Goal: Information Seeking & Learning: Find specific fact

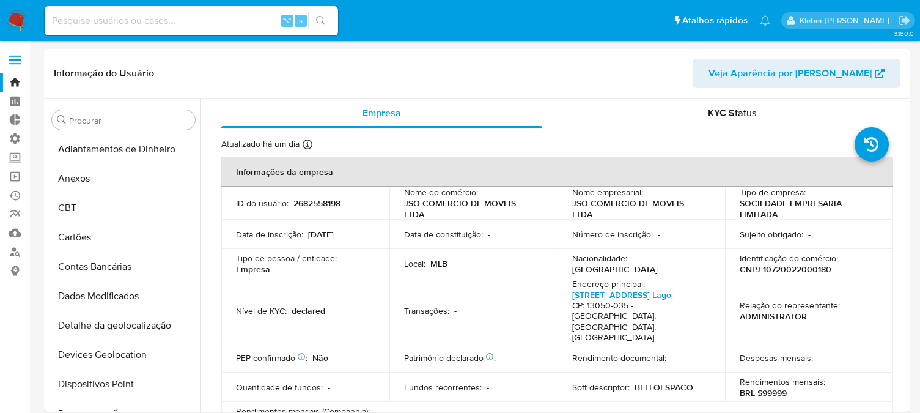
select select "10"
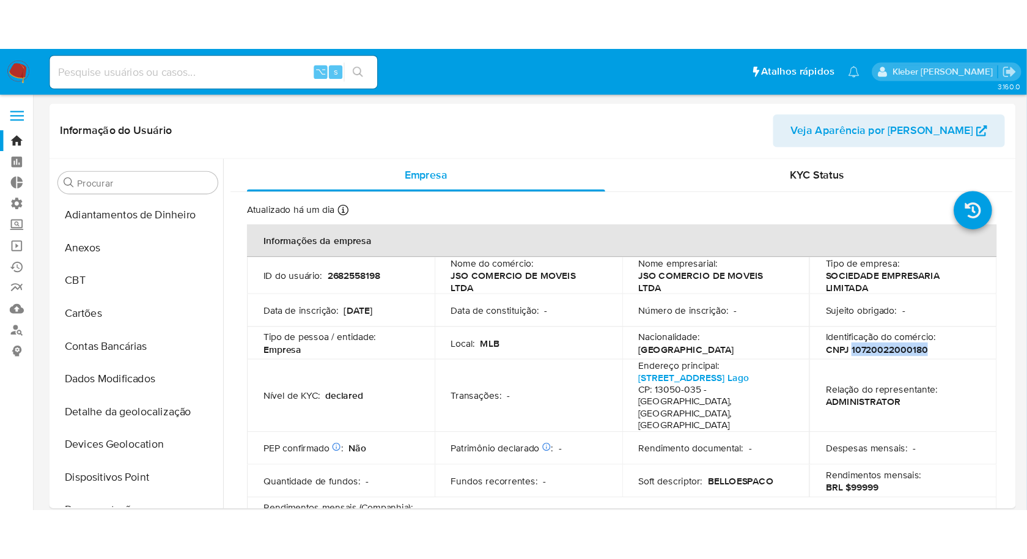
scroll to position [406, 0]
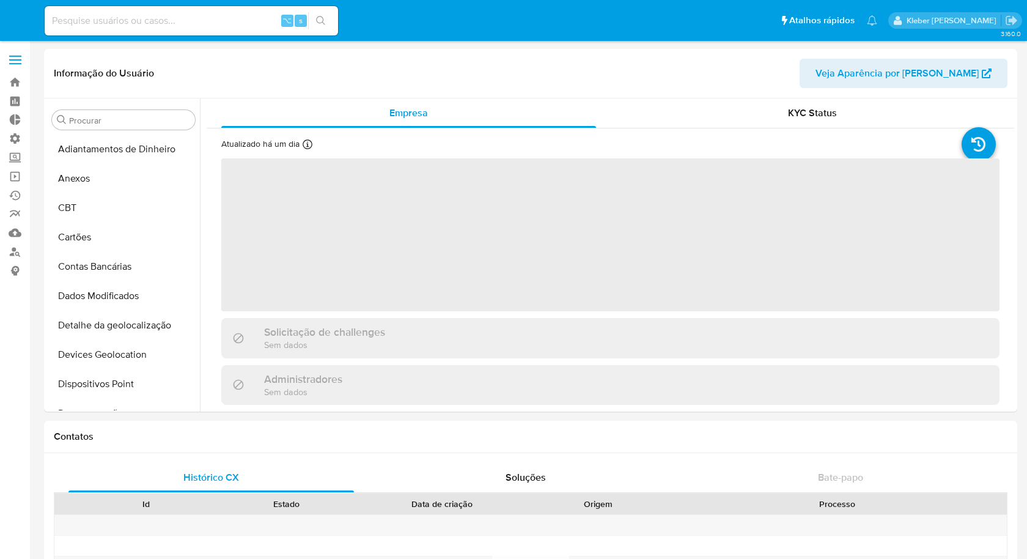
select select "10"
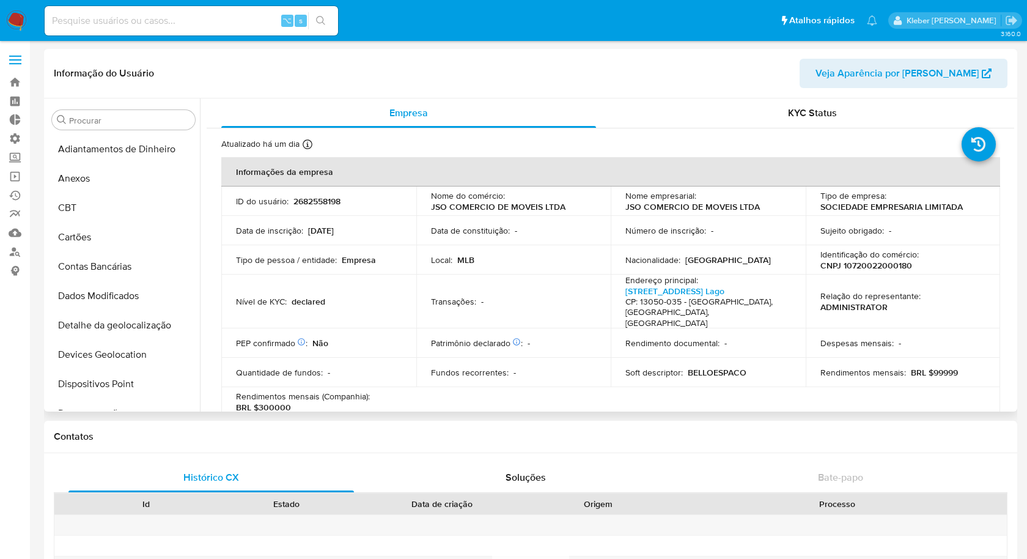
scroll to position [575, 0]
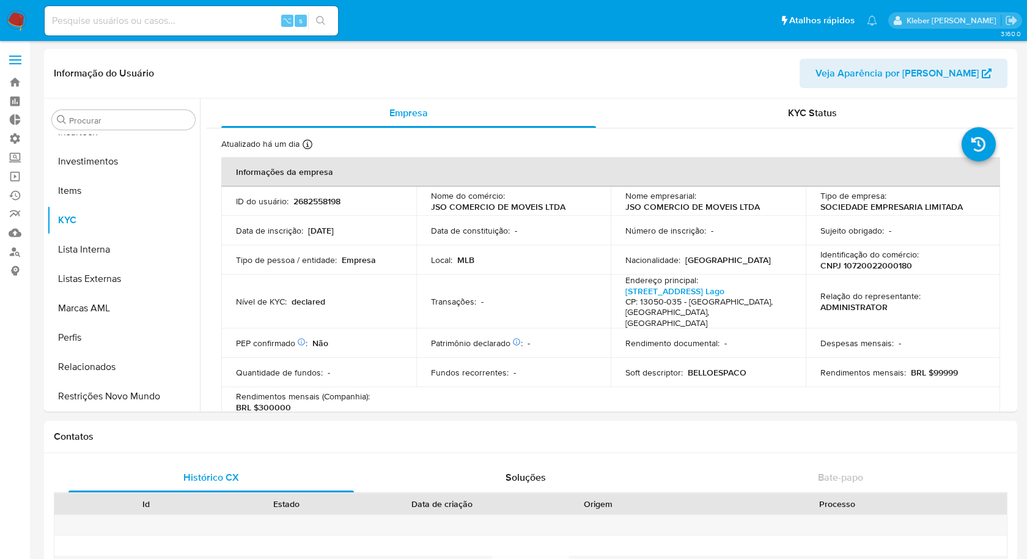
click at [16, 20] on img at bounding box center [16, 20] width 21 height 21
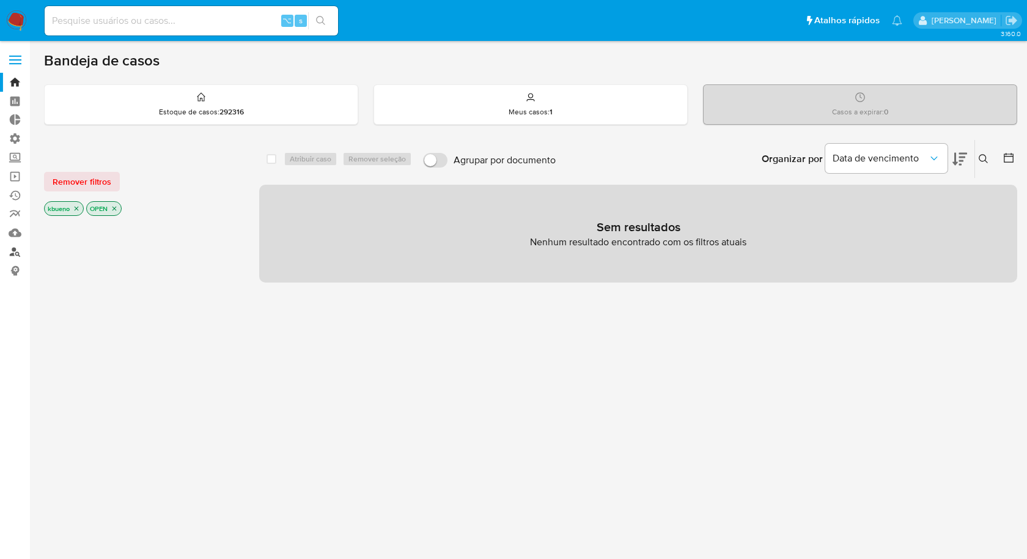
click at [14, 252] on link "Localizador de pessoas" at bounding box center [73, 251] width 146 height 19
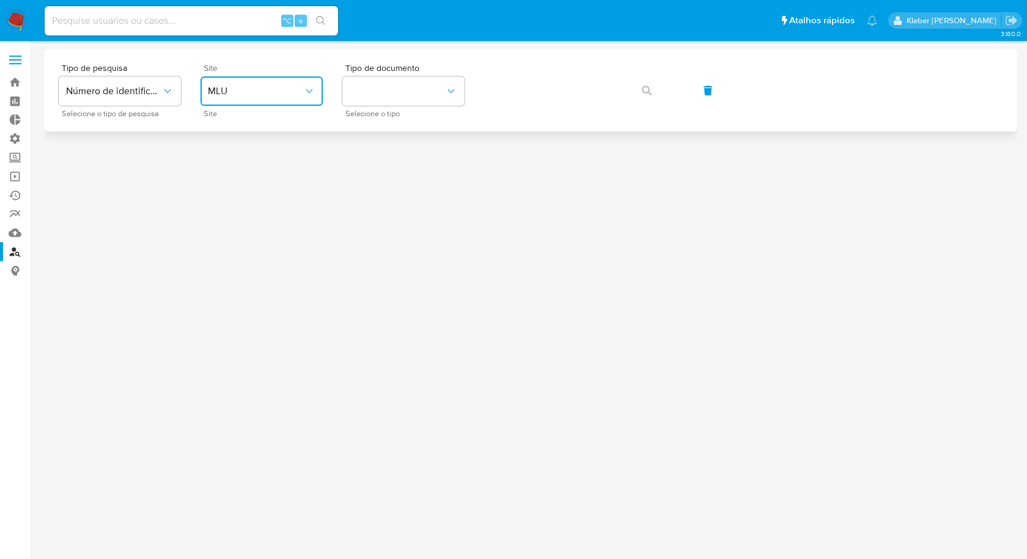
click at [271, 94] on span "MLU" at bounding box center [255, 91] width 95 height 12
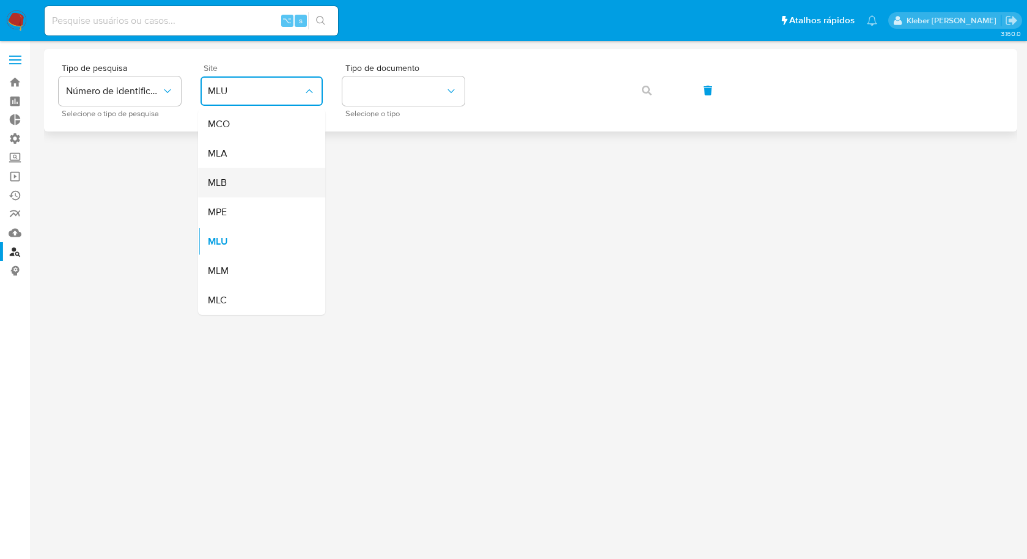
click at [265, 185] on div "MLB" at bounding box center [258, 182] width 100 height 29
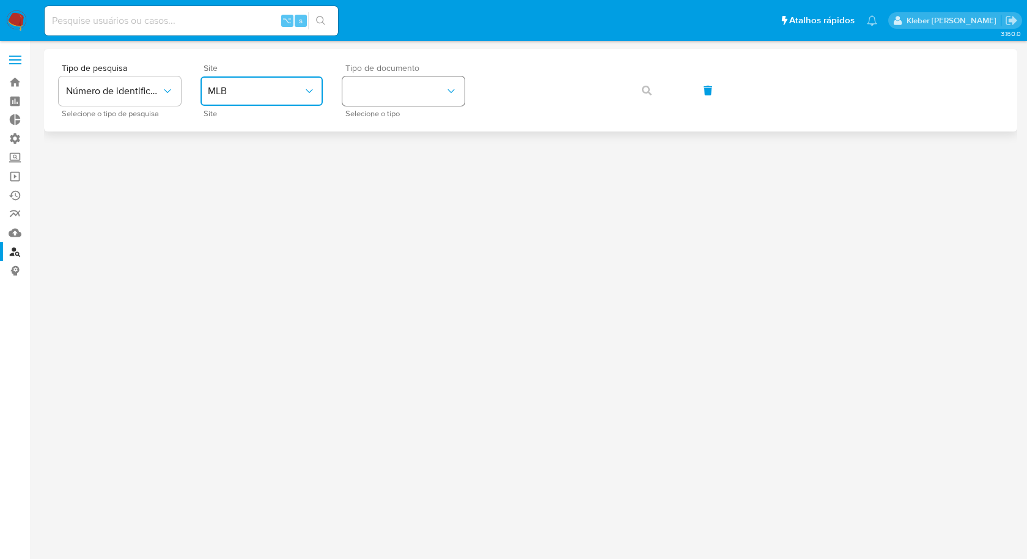
click at [419, 98] on button "identificationType" at bounding box center [403, 90] width 122 height 29
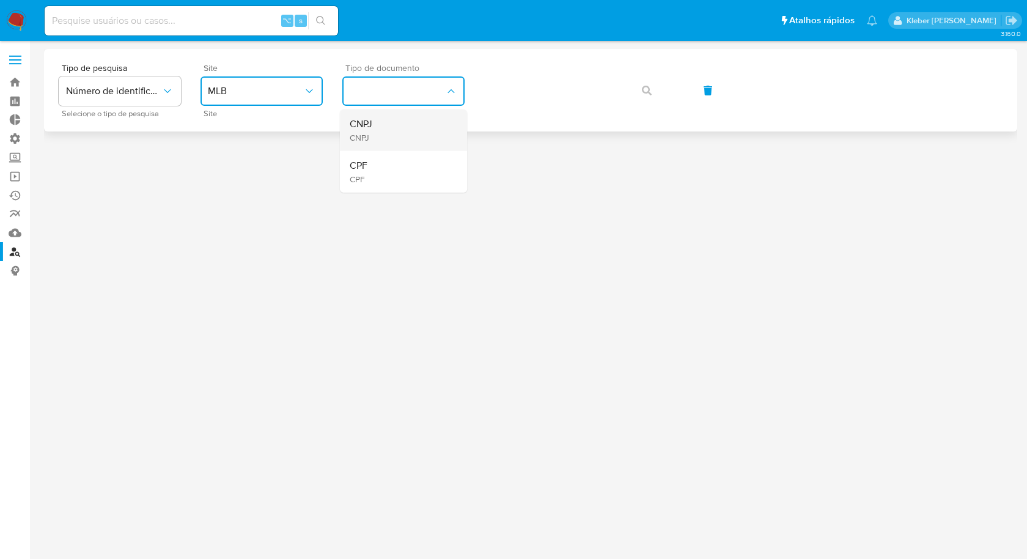
click at [415, 138] on div "CNPJ CNPJ" at bounding box center [400, 130] width 100 height 42
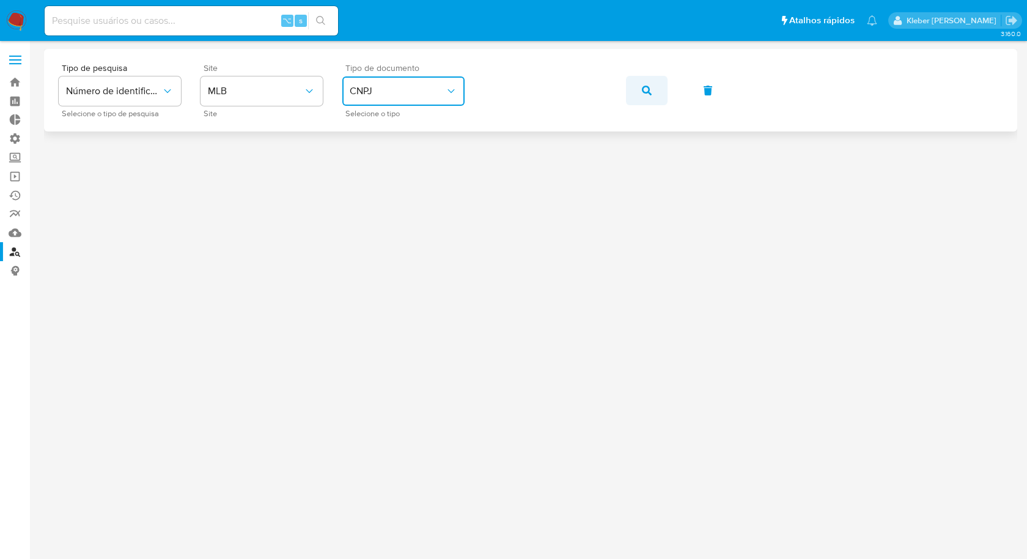
click at [647, 82] on span "button" at bounding box center [647, 90] width 10 height 27
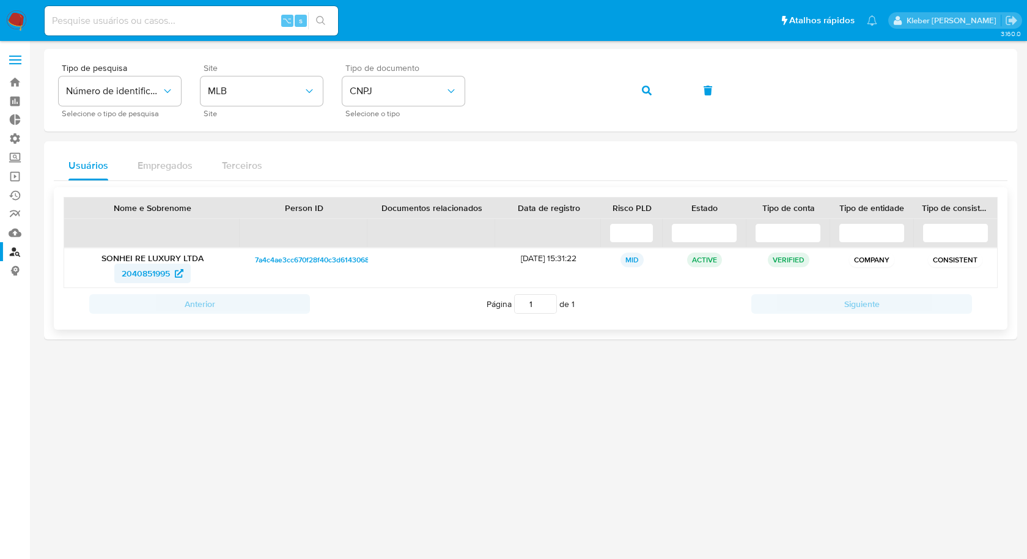
click at [146, 271] on span "2040851995" at bounding box center [146, 274] width 48 height 20
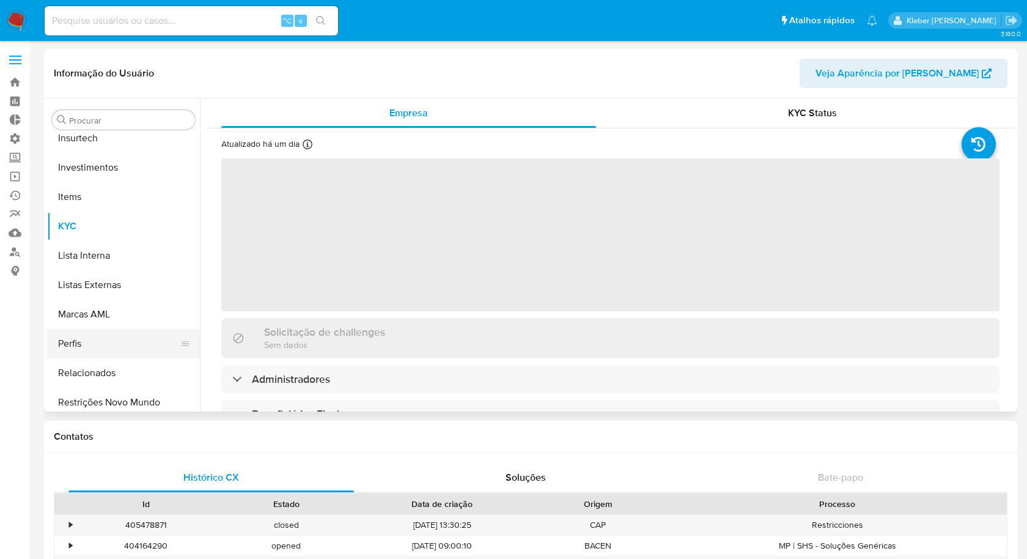
scroll to position [575, 0]
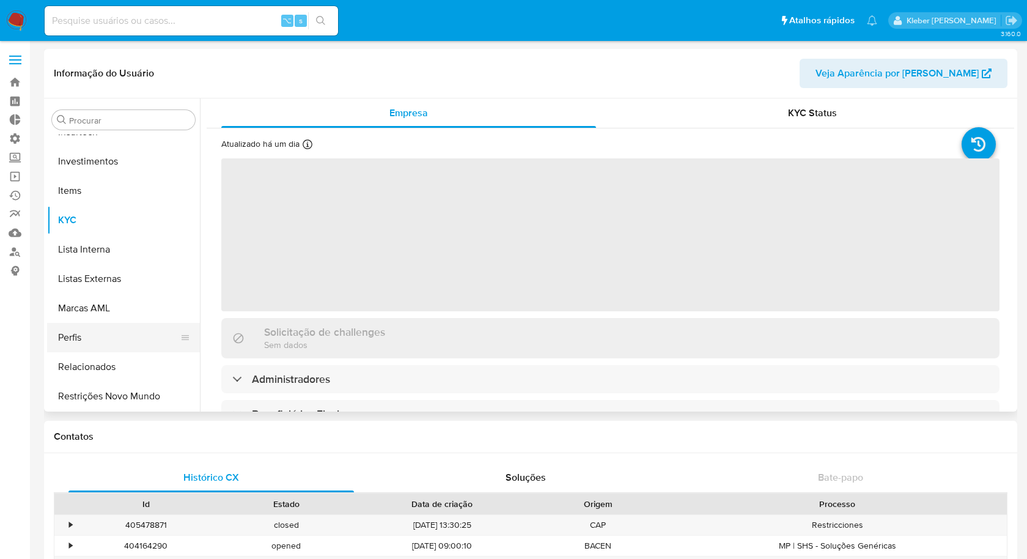
select select "10"
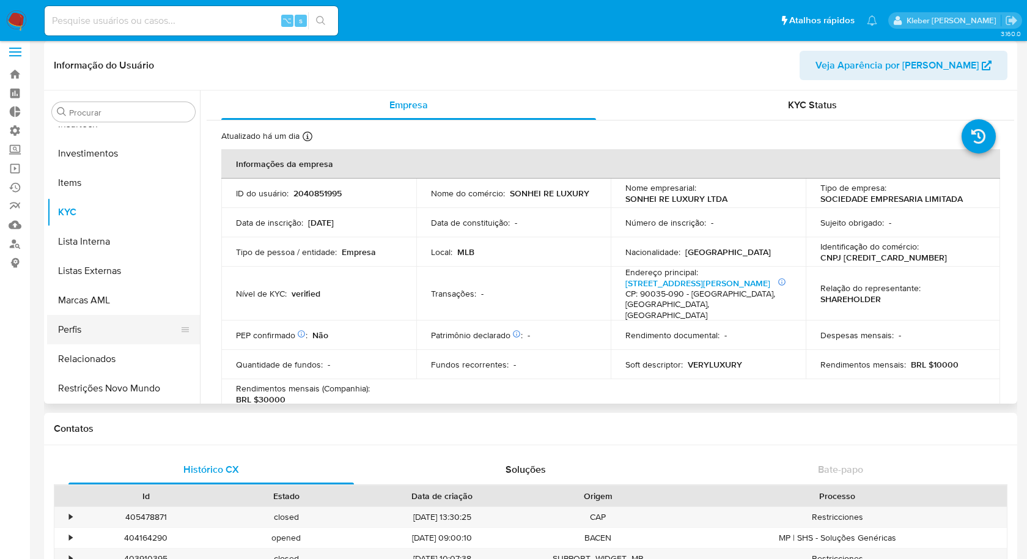
scroll to position [6, 0]
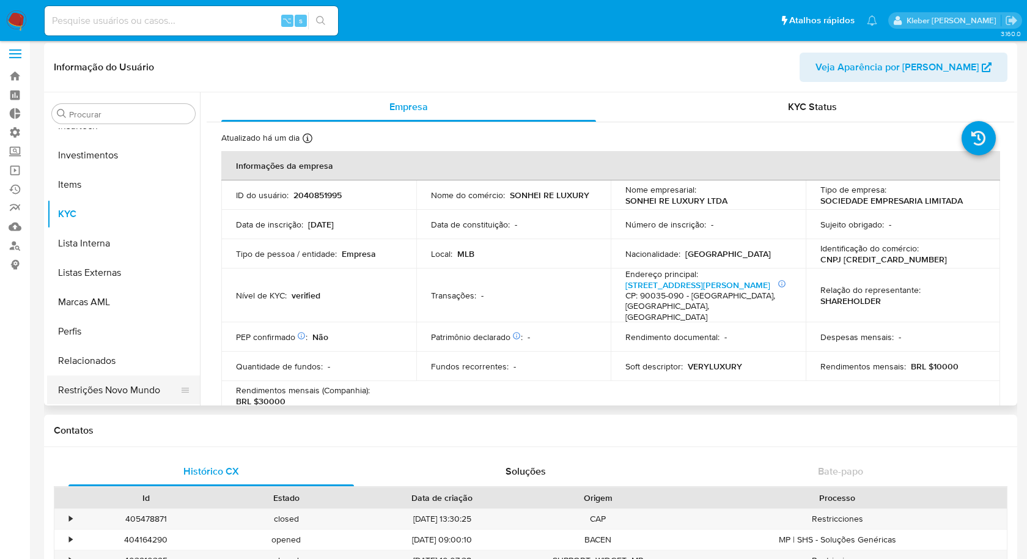
click at [117, 388] on button "Restrições Novo Mundo" at bounding box center [118, 389] width 143 height 29
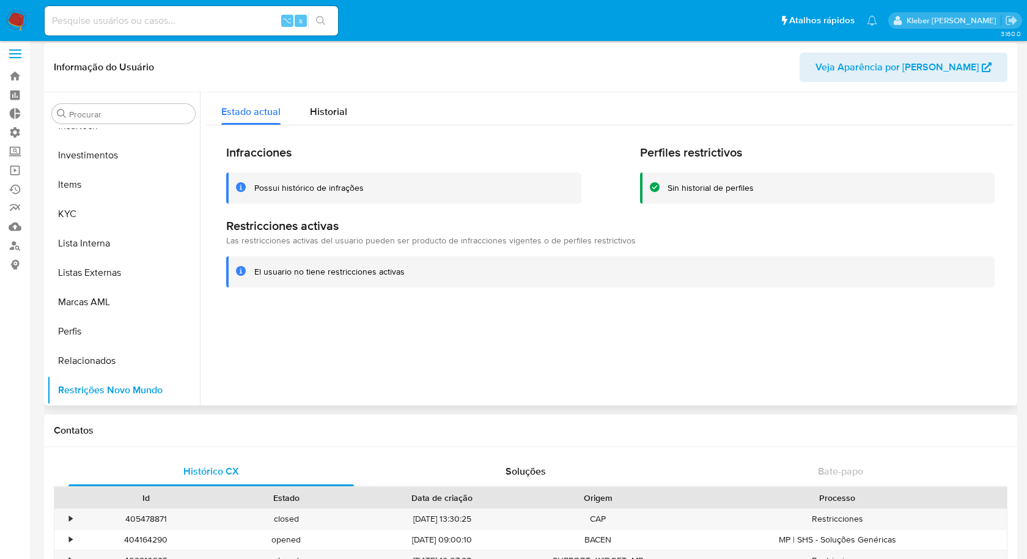
click at [246, 355] on div at bounding box center [607, 248] width 814 height 313
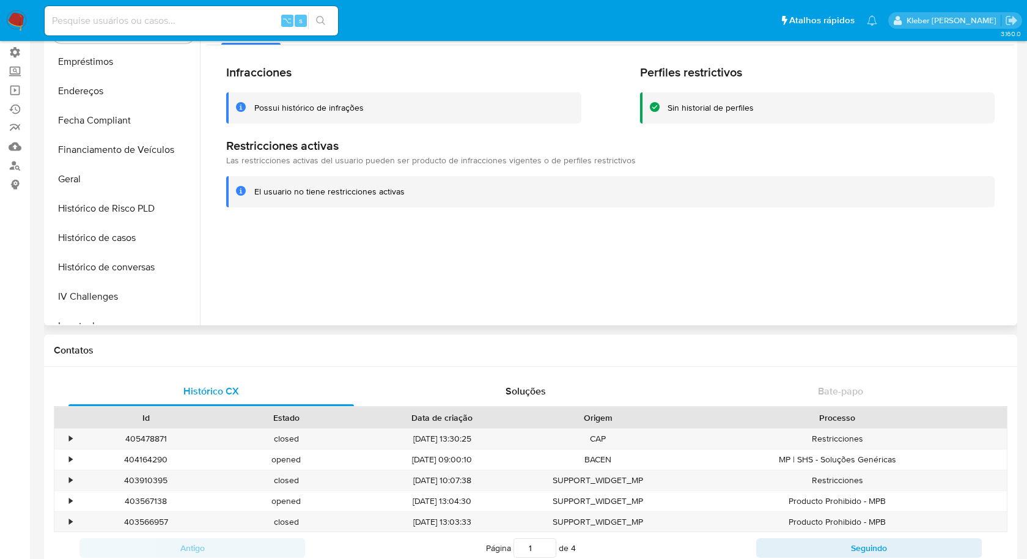
scroll to position [287, 0]
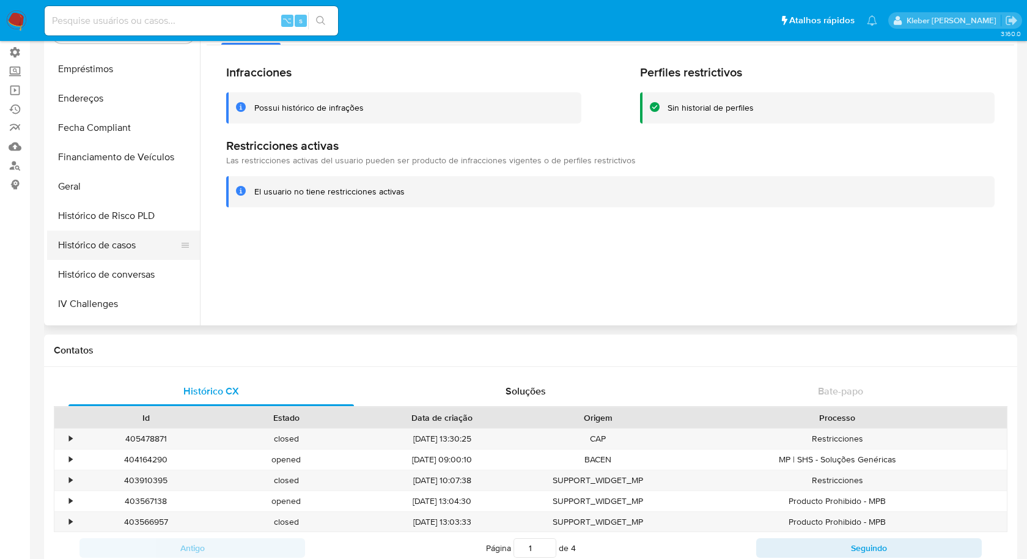
click at [115, 245] on button "Histórico de casos" at bounding box center [118, 244] width 143 height 29
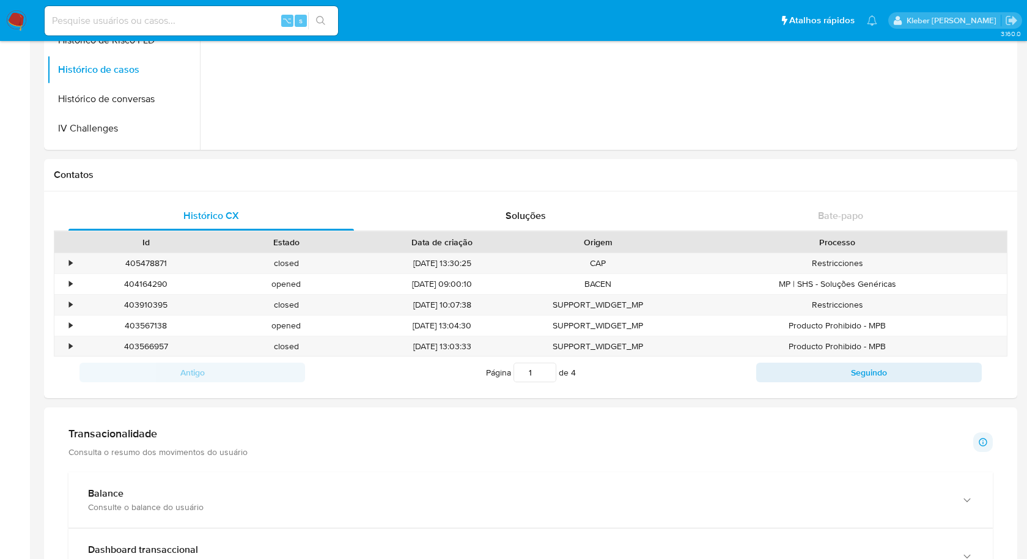
scroll to position [264, 0]
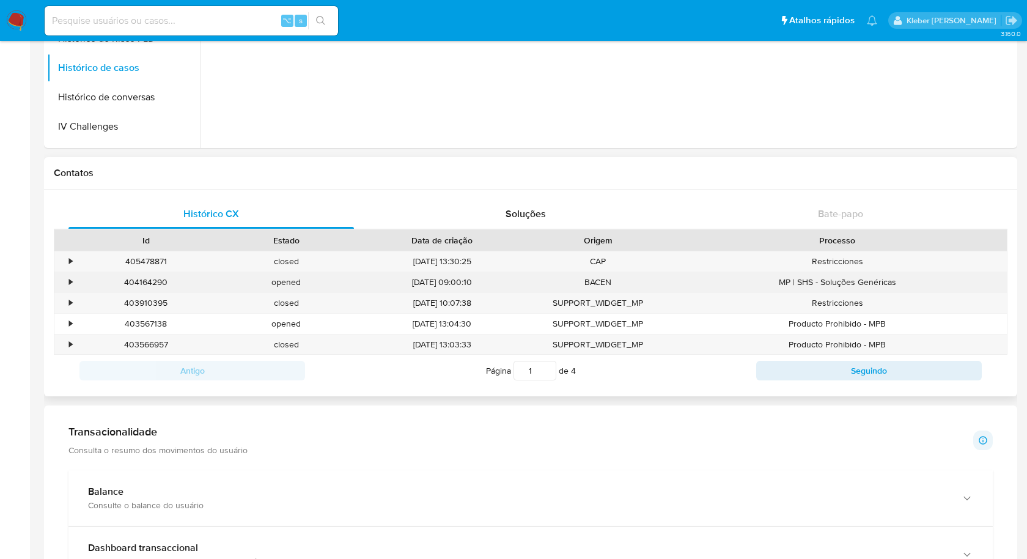
click at [71, 284] on div "•" at bounding box center [70, 282] width 3 height 12
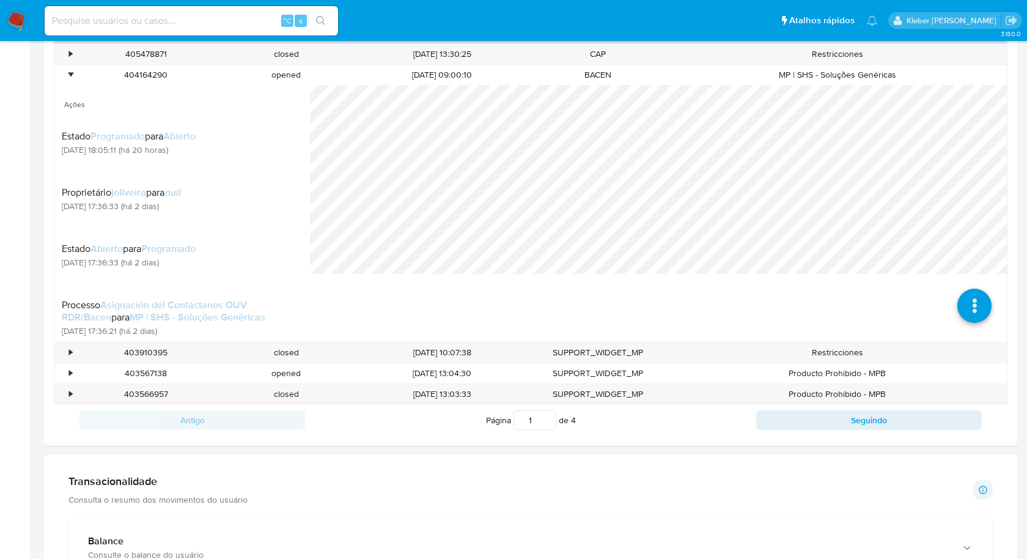
scroll to position [470, 0]
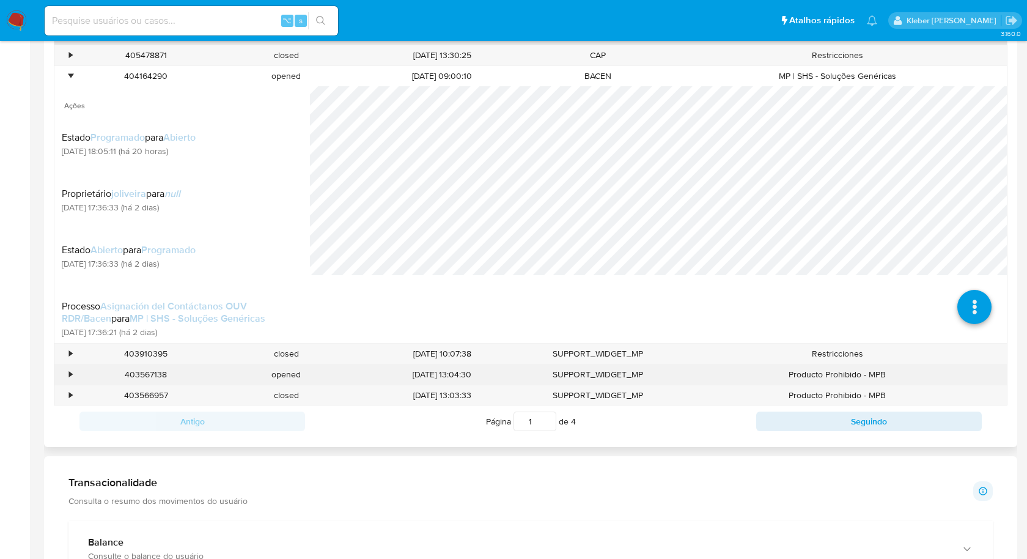
click at [71, 372] on div "•" at bounding box center [70, 375] width 3 height 12
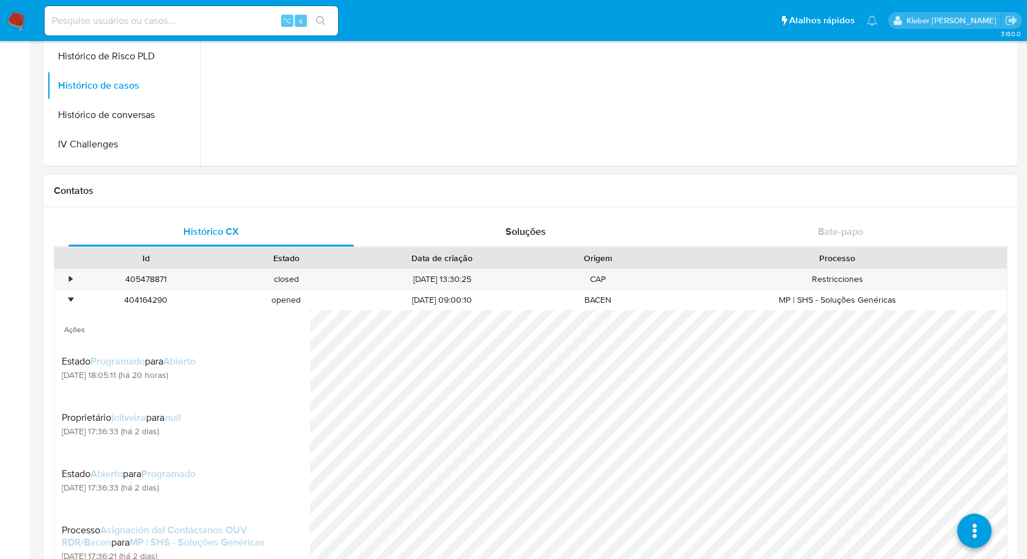
scroll to position [183, 0]
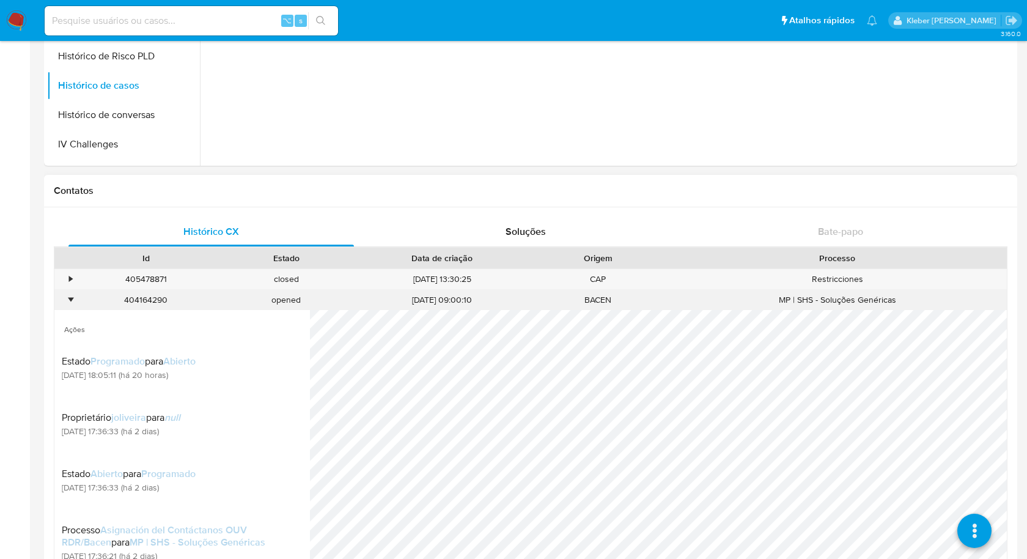
click at [70, 296] on div "•" at bounding box center [70, 300] width 3 height 12
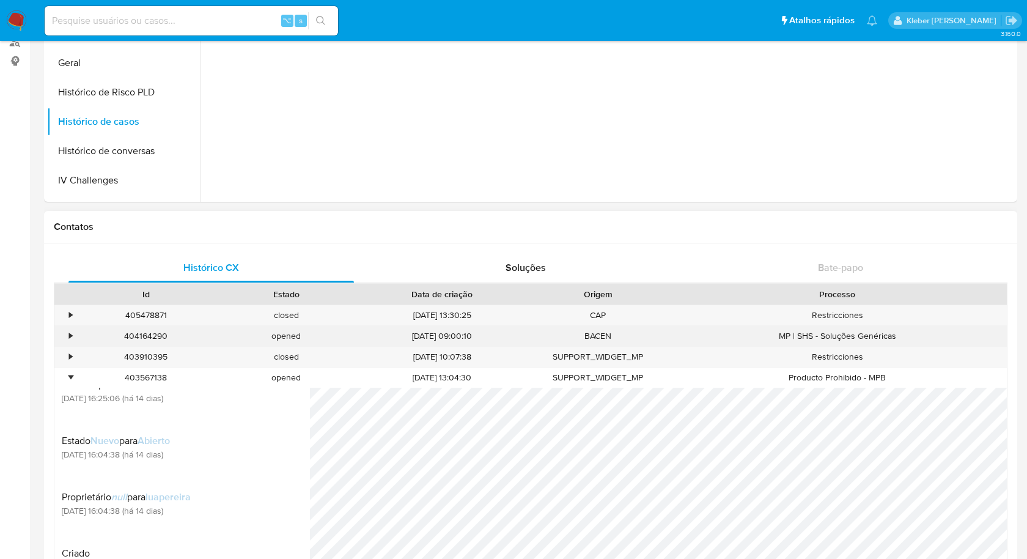
scroll to position [207, 0]
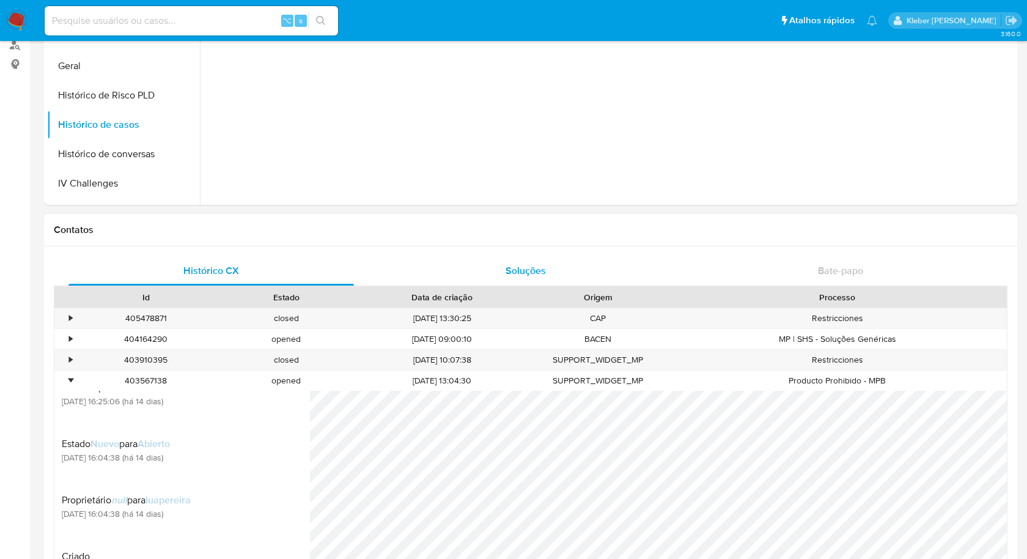
click at [501, 270] on div "Soluções" at bounding box center [526, 270] width 286 height 29
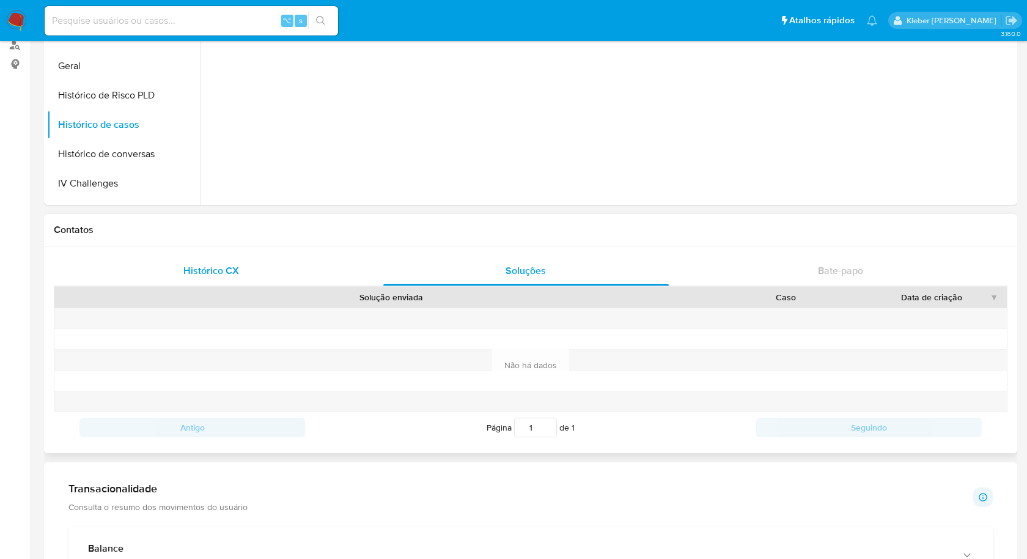
click at [232, 271] on span "Histórico CX" at bounding box center [211, 271] width 56 height 14
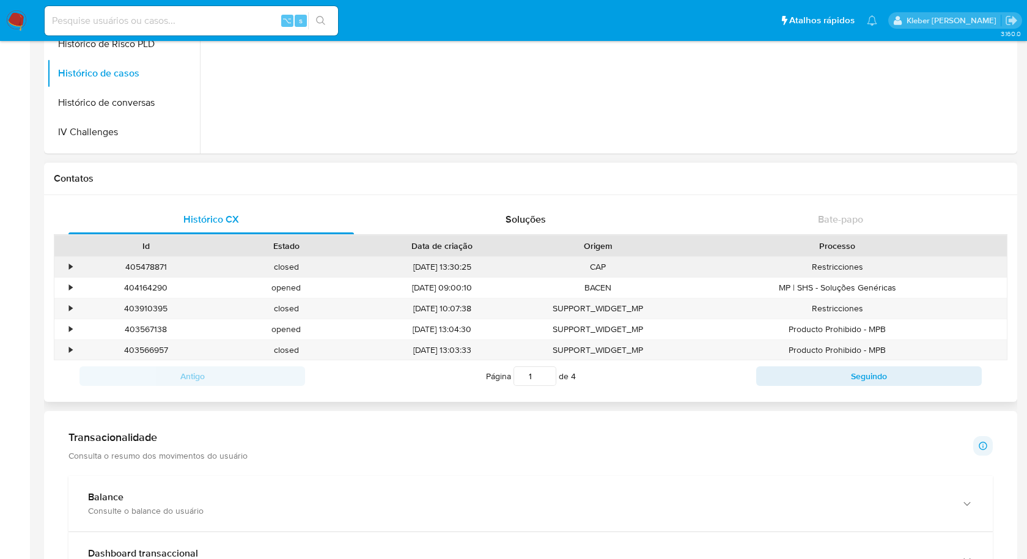
scroll to position [259, 0]
click at [69, 265] on div "•" at bounding box center [70, 266] width 3 height 12
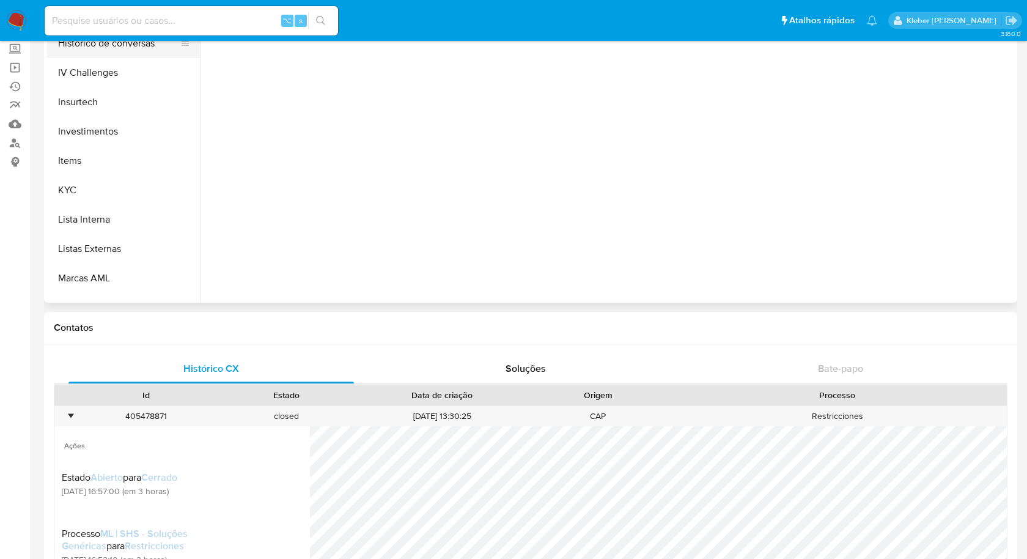
scroll to position [496, 0]
click at [101, 191] on button "KYC" at bounding box center [118, 189] width 143 height 29
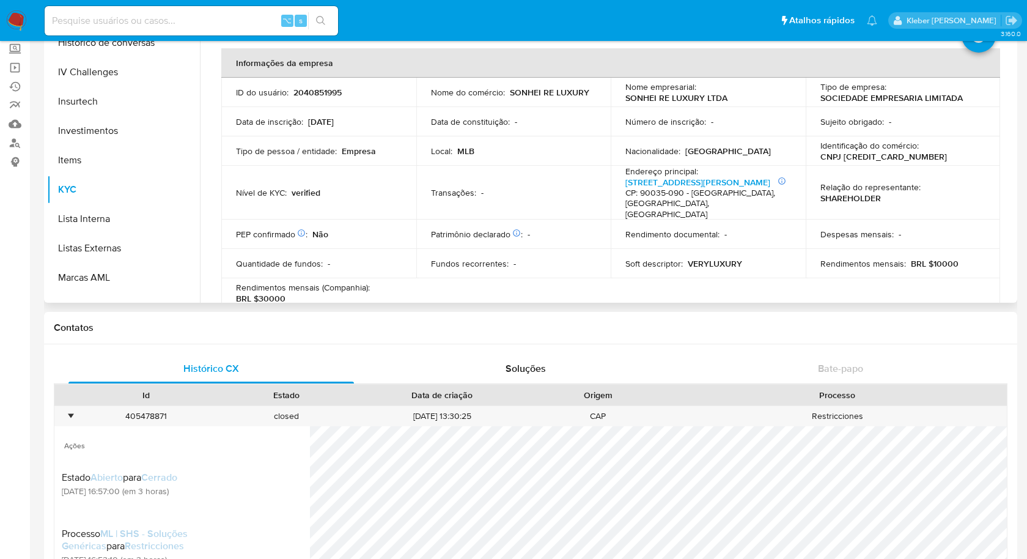
scroll to position [0, 0]
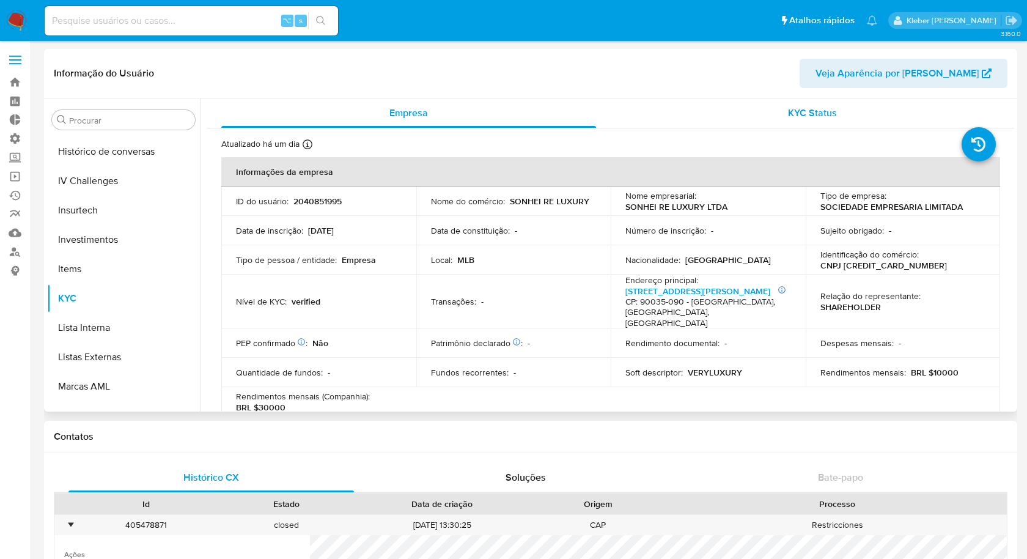
click at [813, 111] on span "KYC Status" at bounding box center [812, 113] width 49 height 14
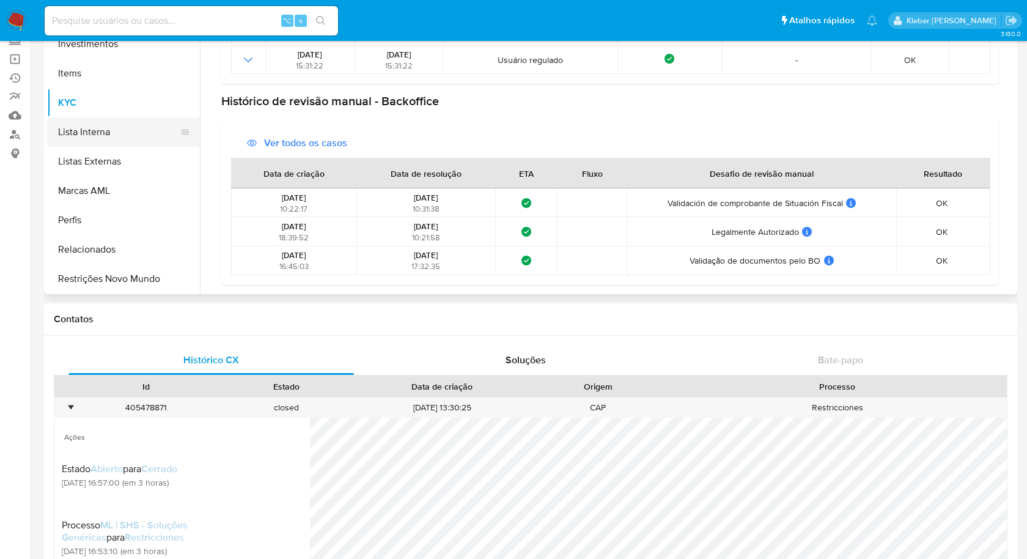
scroll to position [126, 0]
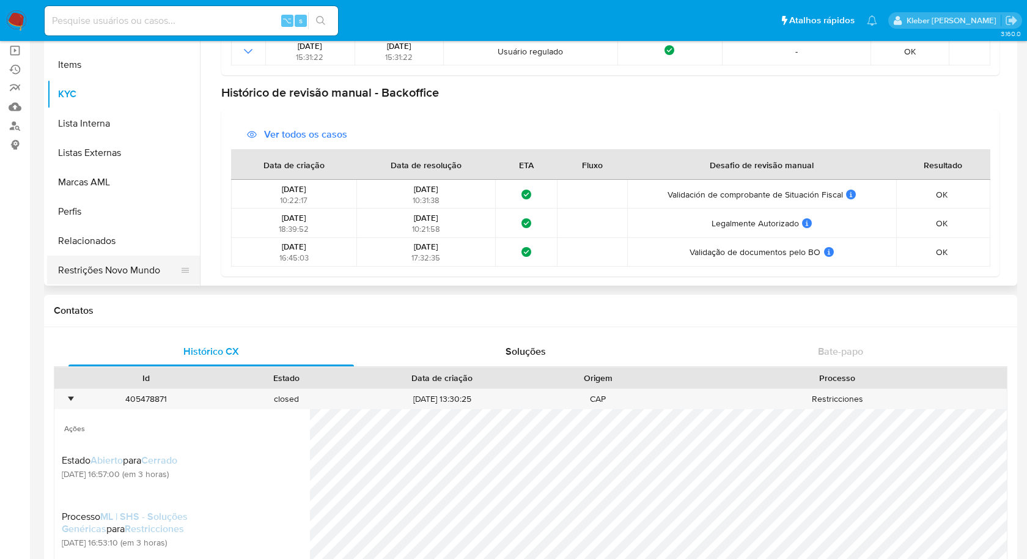
click at [121, 271] on button "Restrições Novo Mundo" at bounding box center [118, 270] width 143 height 29
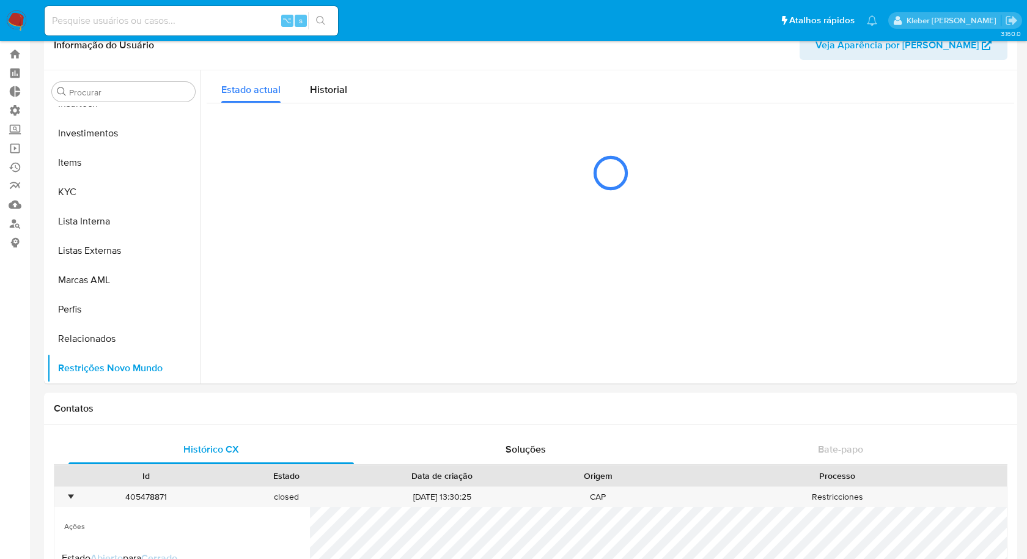
scroll to position [0, 0]
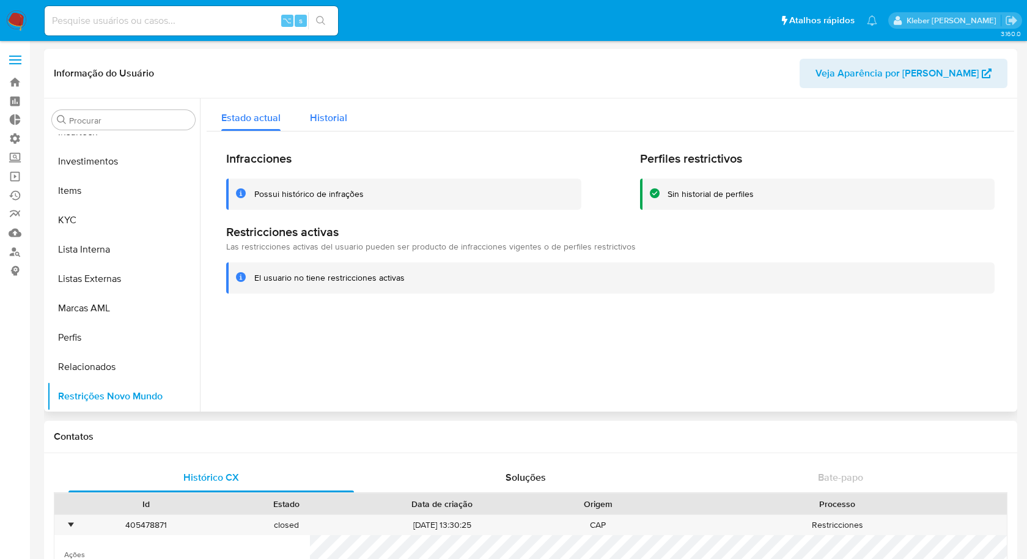
click at [328, 118] on span "Historial" at bounding box center [328, 118] width 37 height 14
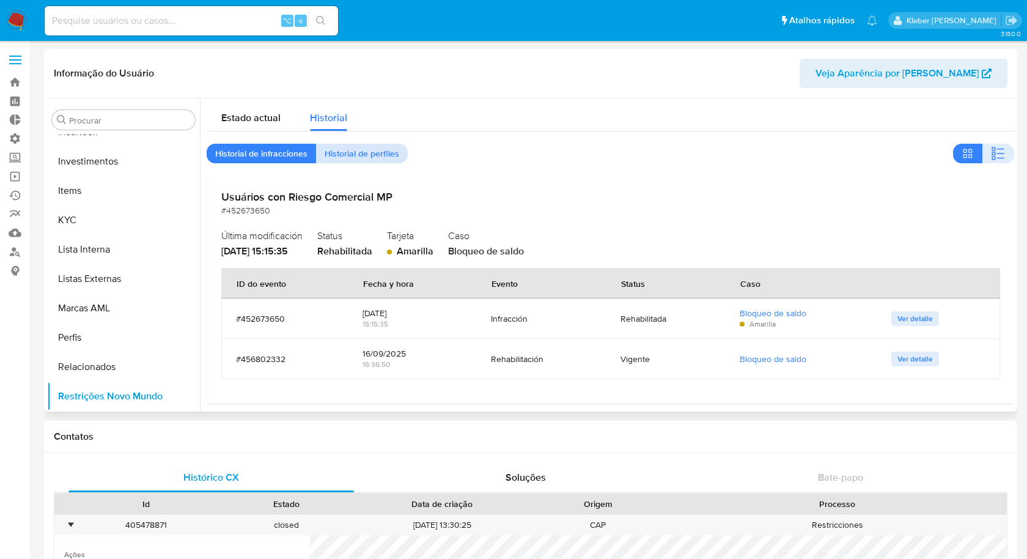
click at [367, 155] on span "Historial de perfiles" at bounding box center [362, 153] width 75 height 17
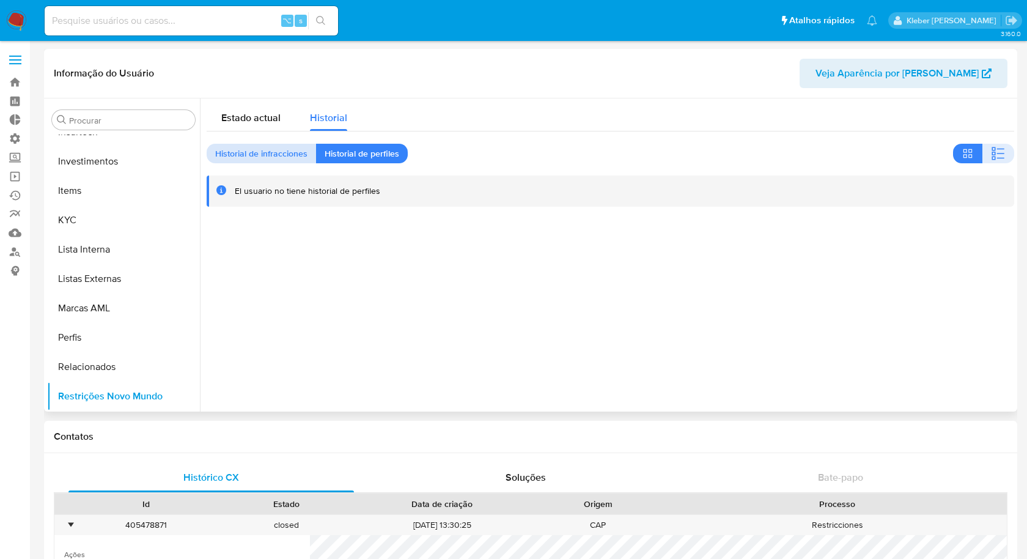
click at [268, 156] on span "Historial de infracciones" at bounding box center [261, 153] width 92 height 17
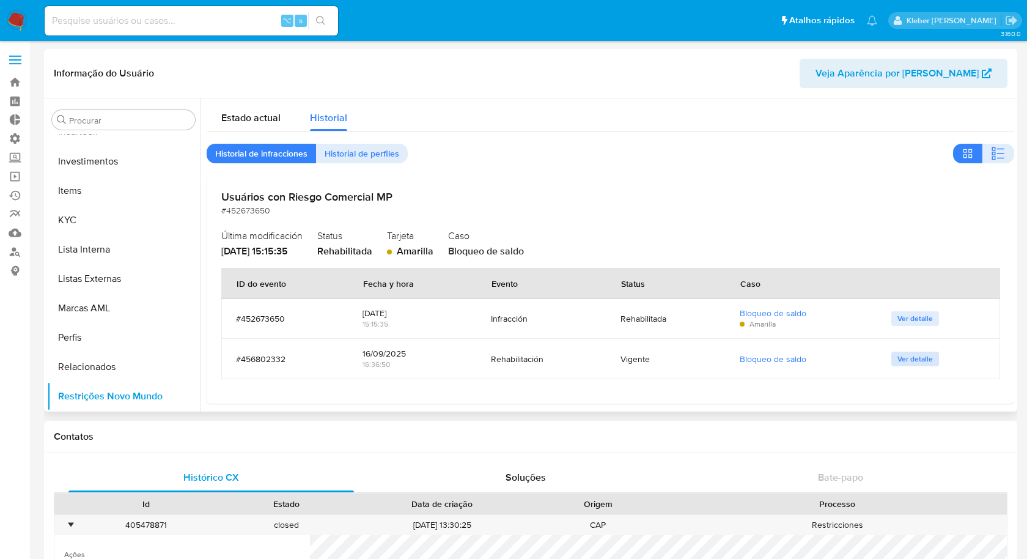
click at [908, 358] on span "Ver detalle" at bounding box center [915, 359] width 35 height 12
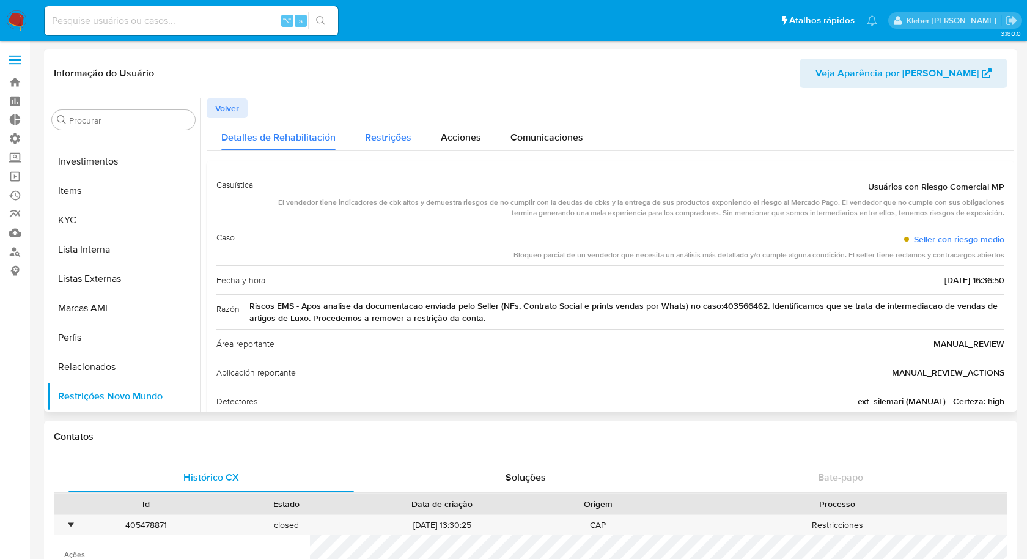
click at [375, 137] on span "Restrições" at bounding box center [388, 137] width 46 height 14
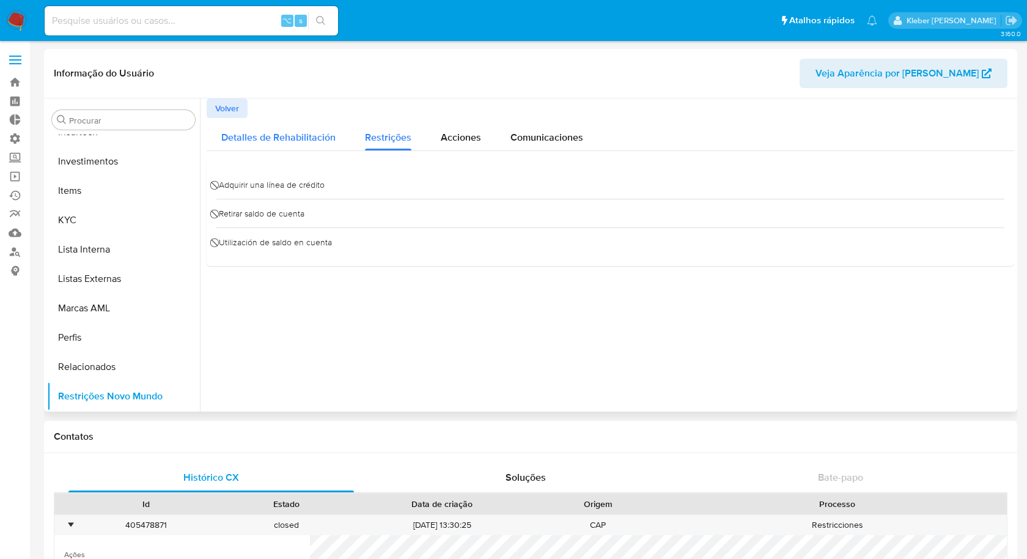
click at [276, 133] on span "Detalles de Rehabilitación" at bounding box center [278, 137] width 114 height 14
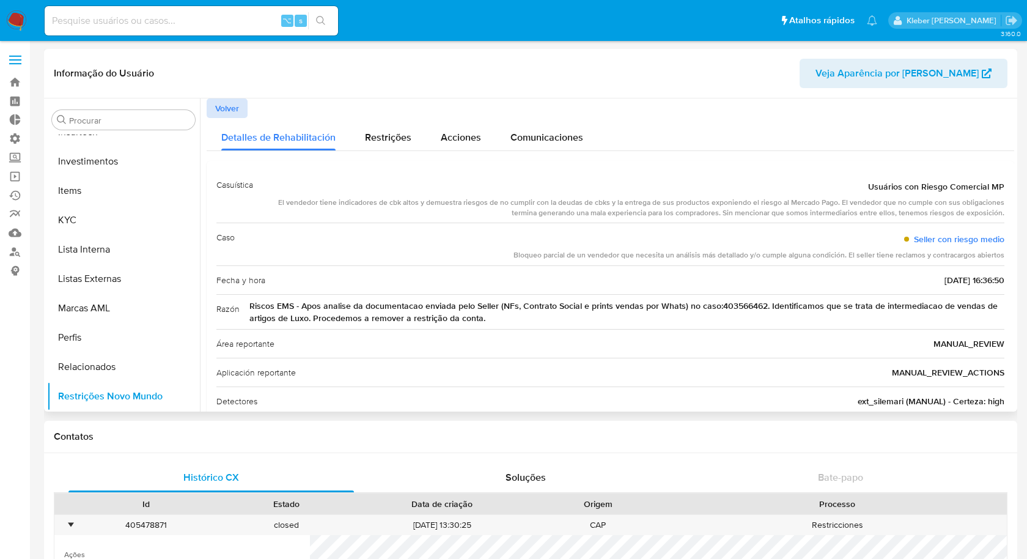
click at [227, 111] on span "Volver" at bounding box center [227, 108] width 24 height 17
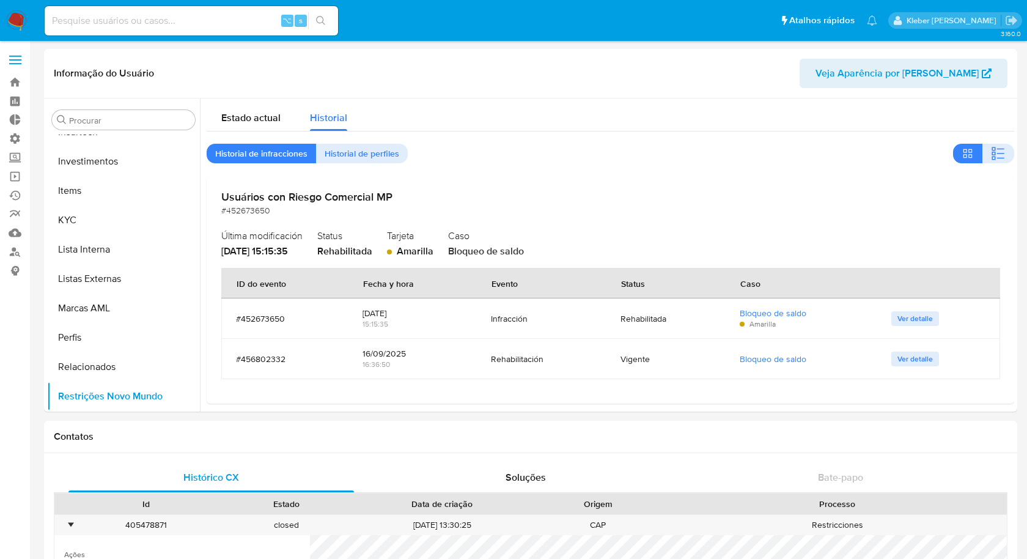
click at [362, 153] on span "Historial de perfiles" at bounding box center [362, 153] width 75 height 17
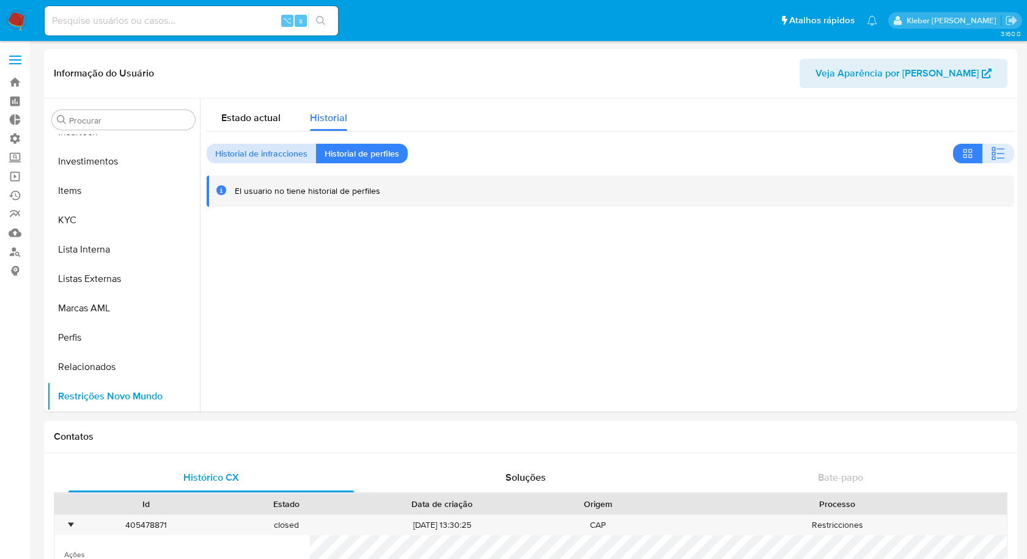
click at [262, 152] on span "Historial de infracciones" at bounding box center [261, 153] width 92 height 17
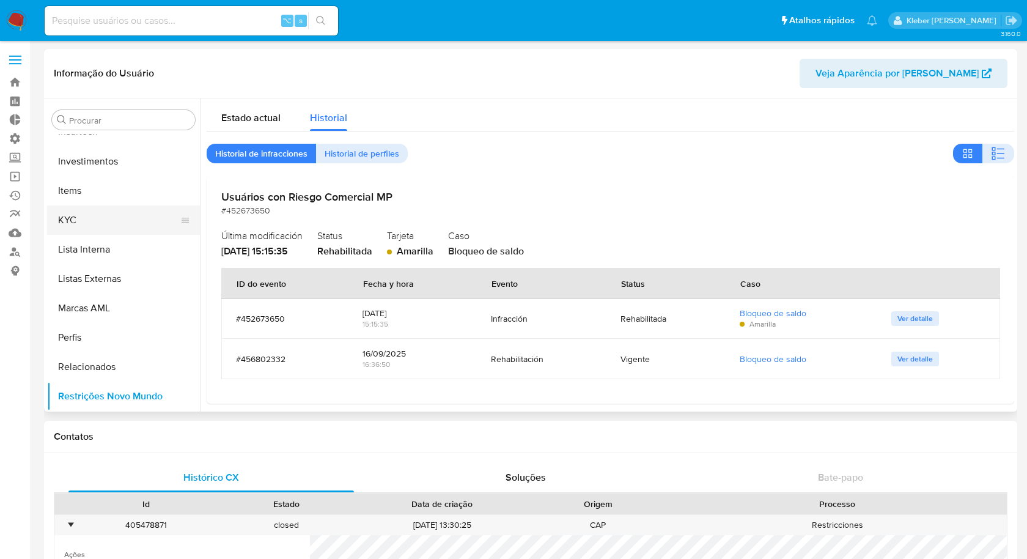
click at [89, 219] on button "KYC" at bounding box center [118, 219] width 143 height 29
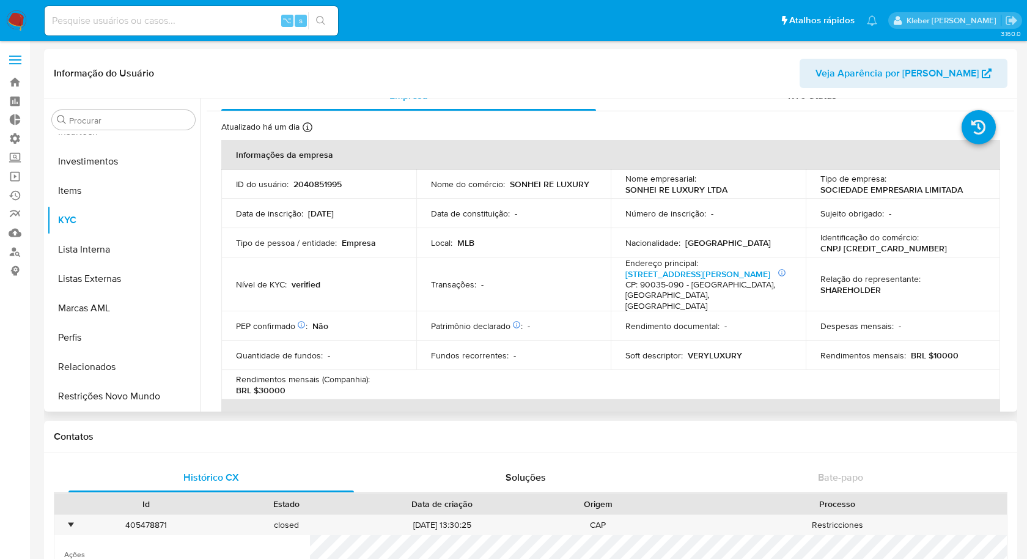
scroll to position [5, 0]
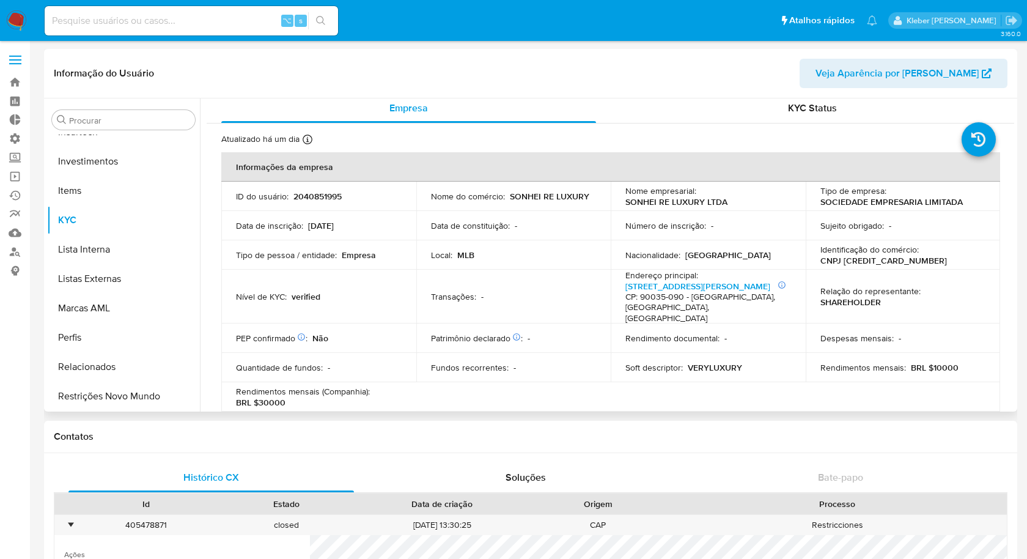
click at [313, 199] on p "2040851995" at bounding box center [317, 196] width 48 height 11
copy p "2040851995"
